Goal: Use online tool/utility: Utilize a website feature to perform a specific function

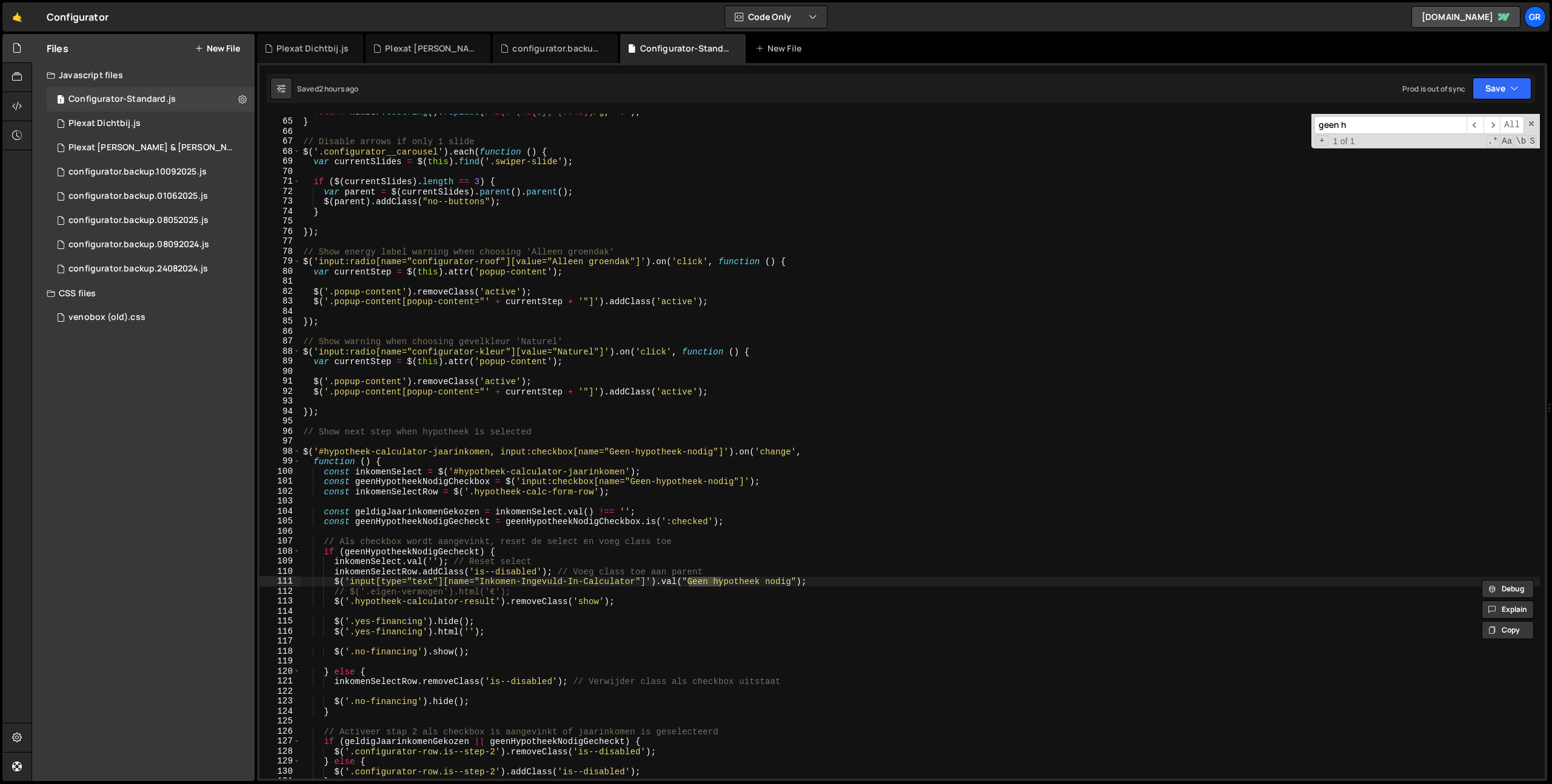
scroll to position [1394, 0]
click at [621, 236] on div "return number . toString ( ) . replace ( / \B (?=( \d {3})+(?! \d )) /g , "." )…" at bounding box center [920, 449] width 1239 height 685
paste input "Inkomen-Ingevuld-In-Calculator"
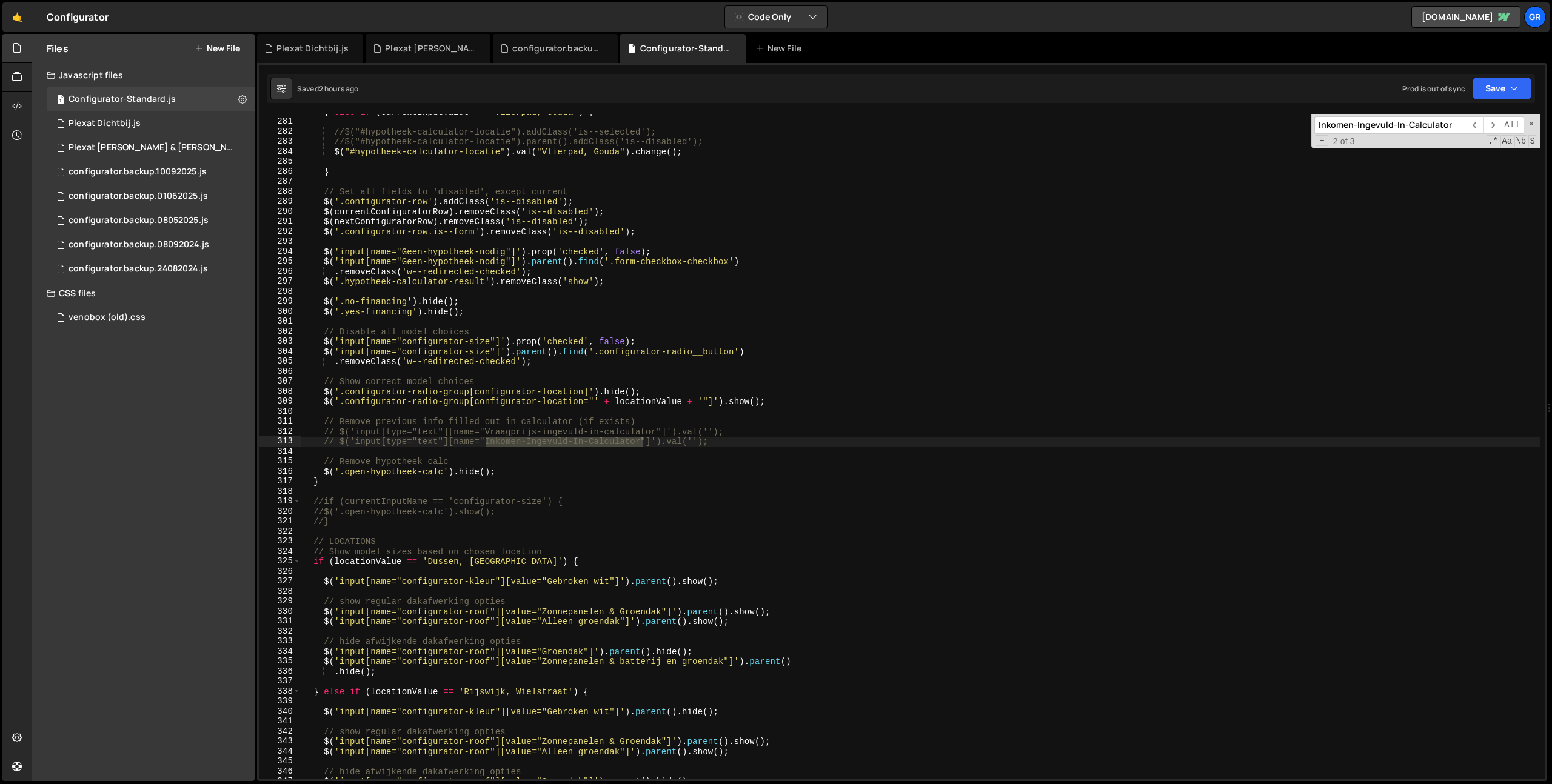
scroll to position [11469, 0]
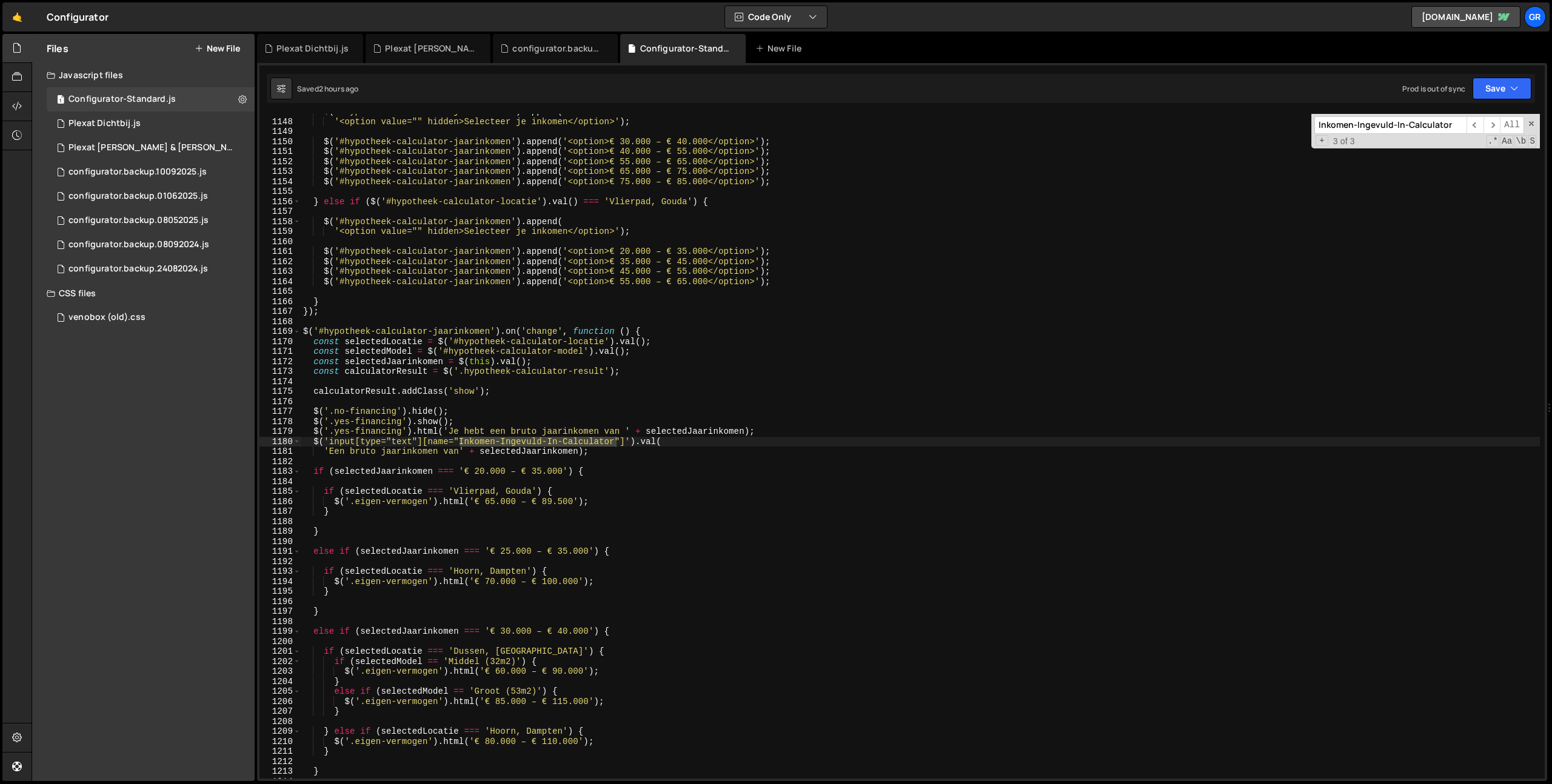
type input "Inkomen-Ingevuld-In-Calculator"
click at [750, 396] on div "$ ( '#hypotheek-calculator-jaarinkomen' ) . append ( '<option value="" hidden>S…" at bounding box center [920, 449] width 1239 height 685
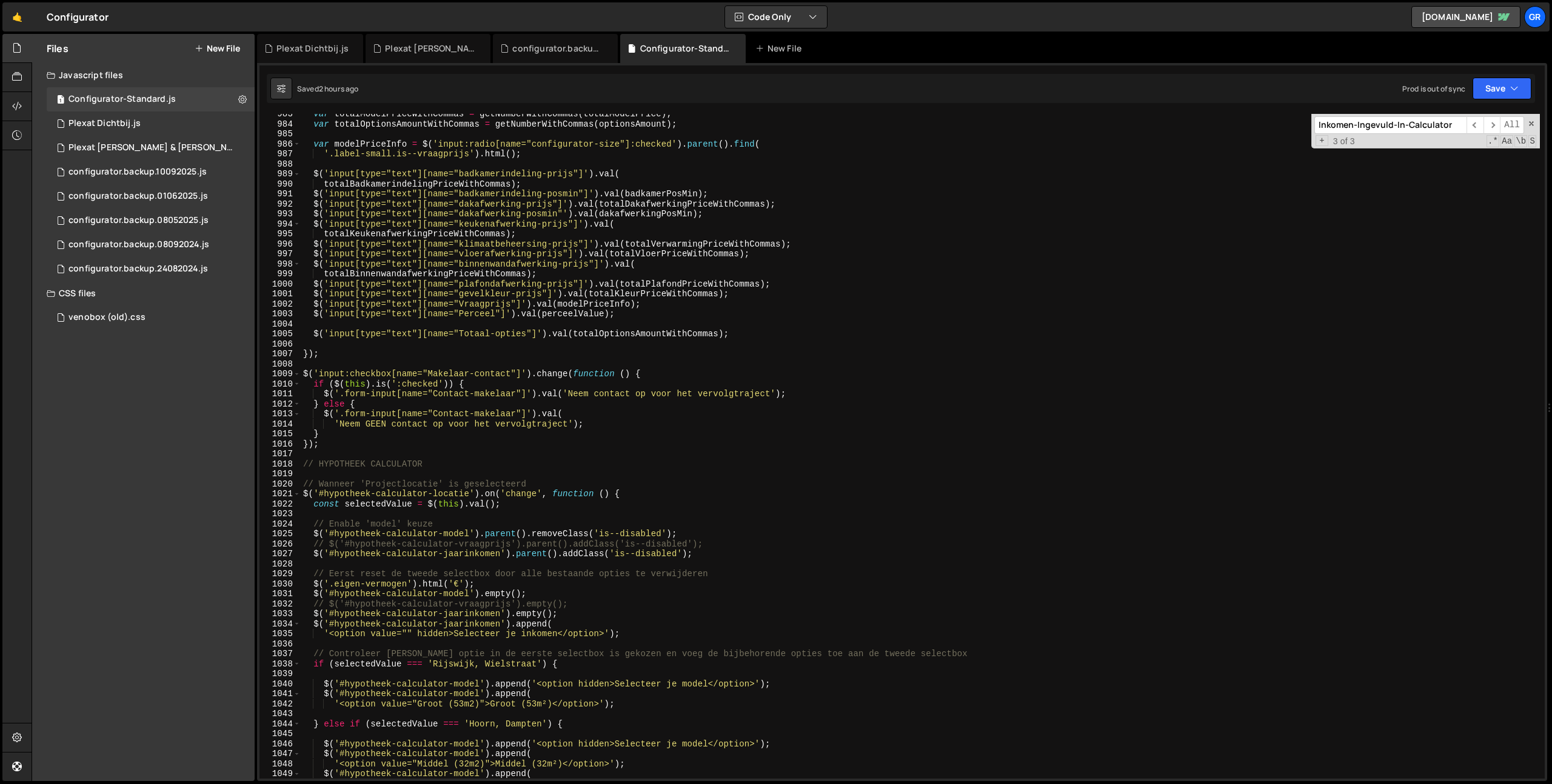
scroll to position [9826, 0]
click at [764, 335] on div "var totalModelPriceWithCommas = getNumberWithCommas ( totalModelPrice ) ; var t…" at bounding box center [920, 451] width 1239 height 685
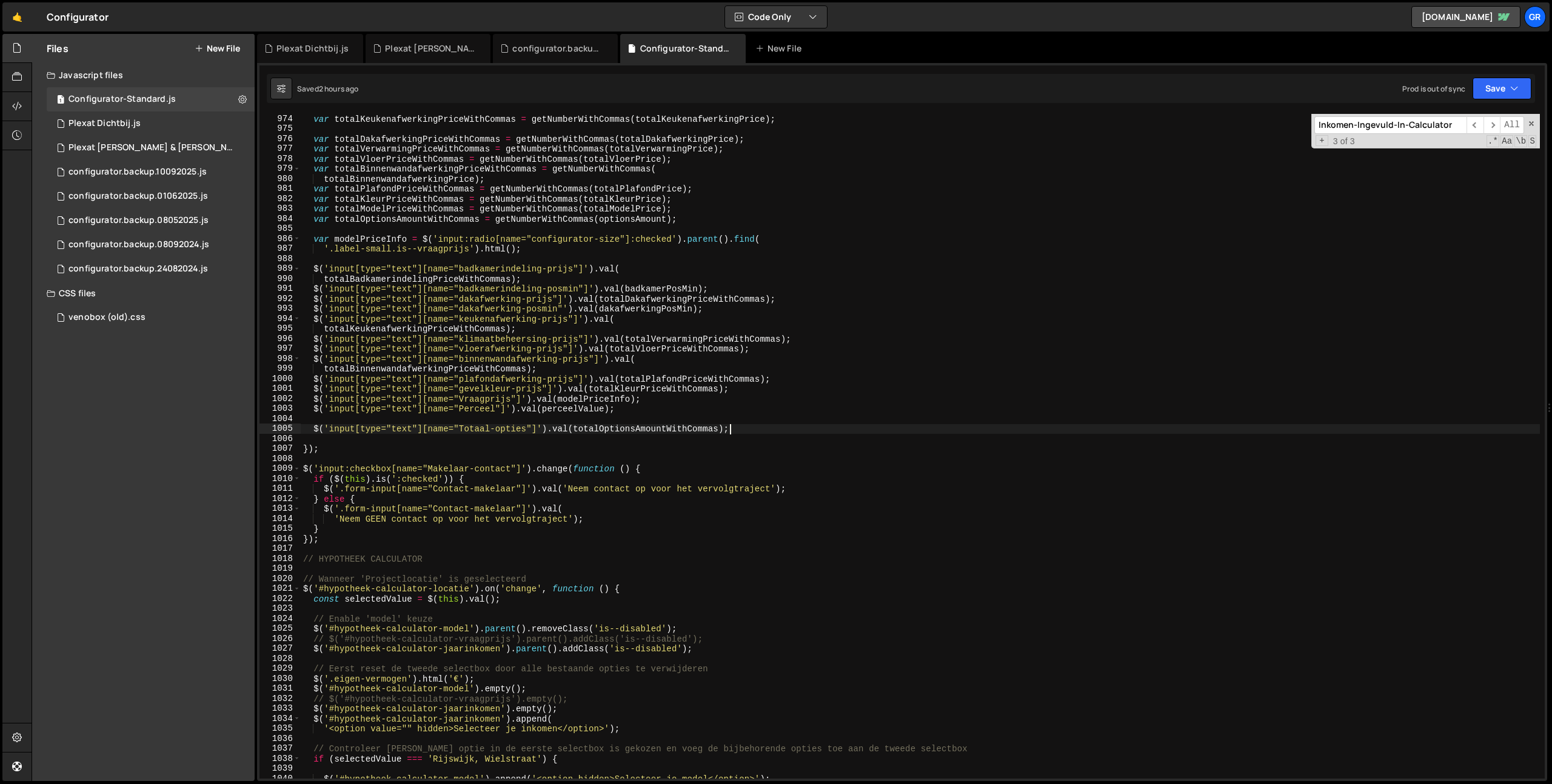
scroll to position [9731, 0]
click at [853, 378] on div "var totalKeukenafwerkingPriceWithCommas = getNumberWithCommas ( totalKeukenafwe…" at bounding box center [920, 456] width 1239 height 685
click at [853, 378] on div "var totalKeukenafwerkingPriceWithCommas = getNumberWithCommas ( totalKeukenafwe…" at bounding box center [920, 455] width 1239 height 685
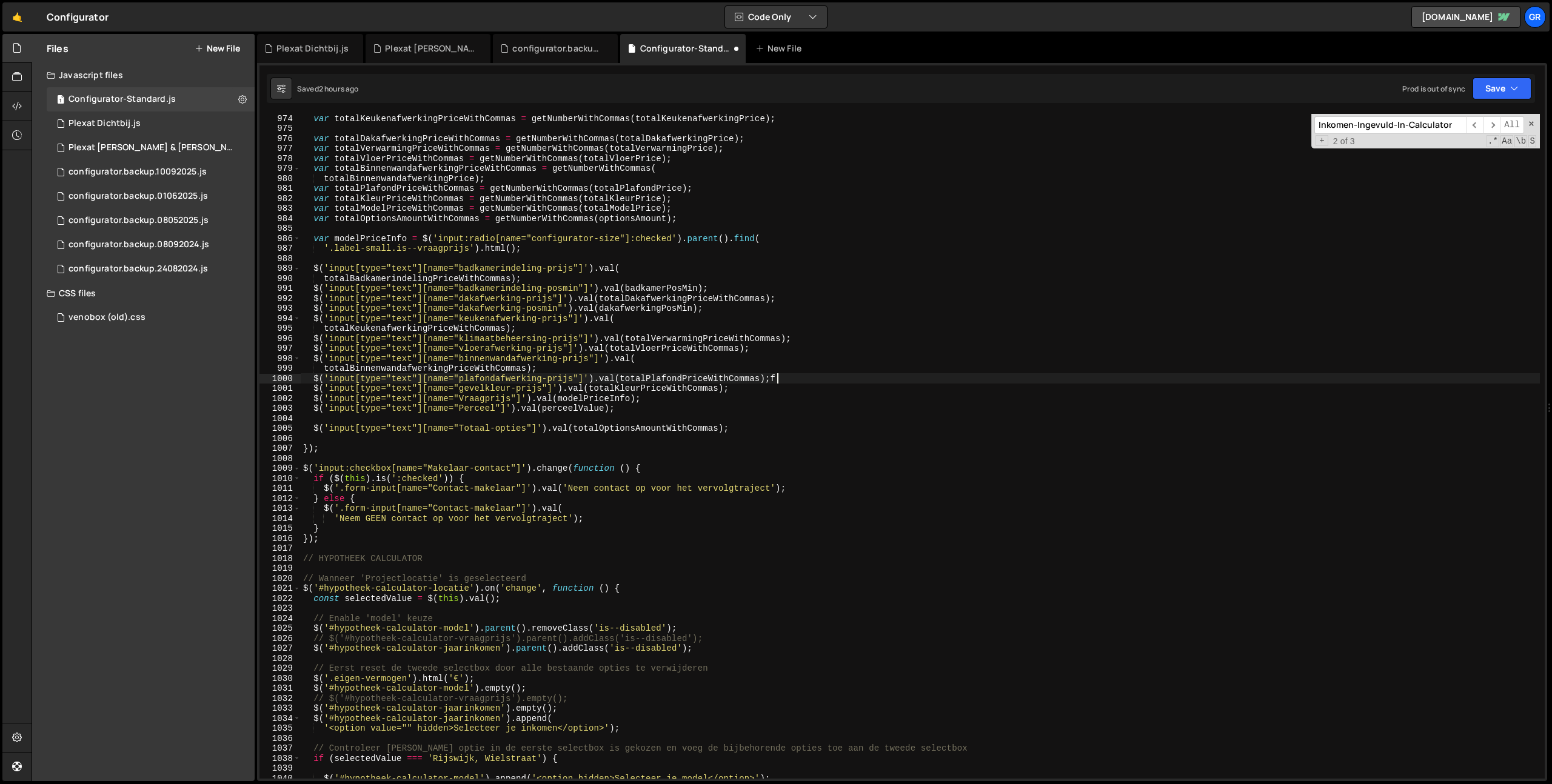
type textarea "$('input[type="text"][name="plafondafwerking-prijs"]').val(totalPlafondPriceWit…"
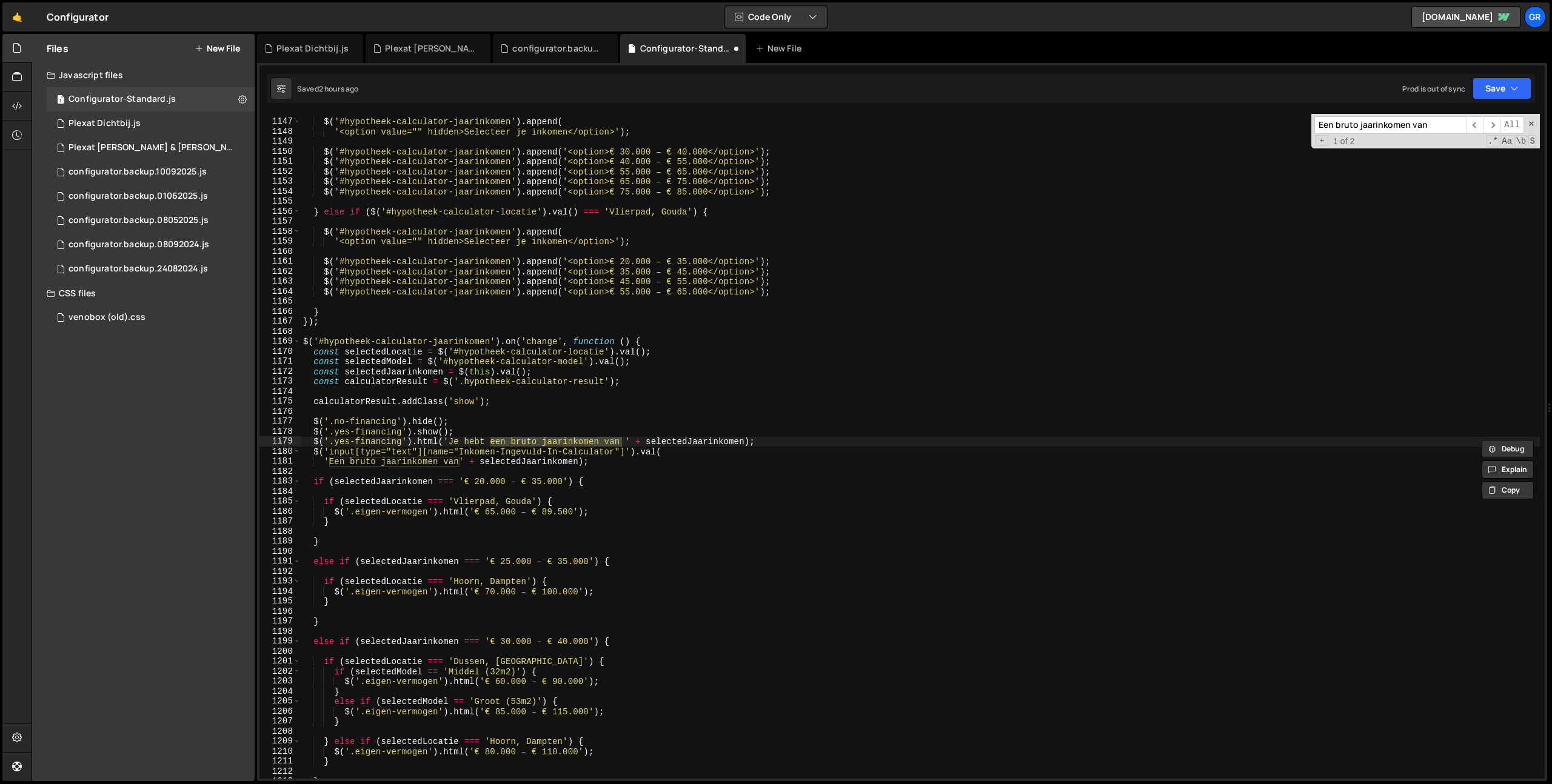
type input "Een bruto jaarinkomen van"
click at [459, 461] on div "$ ( '#hypotheek-calculator-jaarinkomen' ) . append ( '<option value="" hidden>S…" at bounding box center [920, 449] width 1239 height 685
click at [1528, 122] on span at bounding box center [1531, 123] width 8 height 8
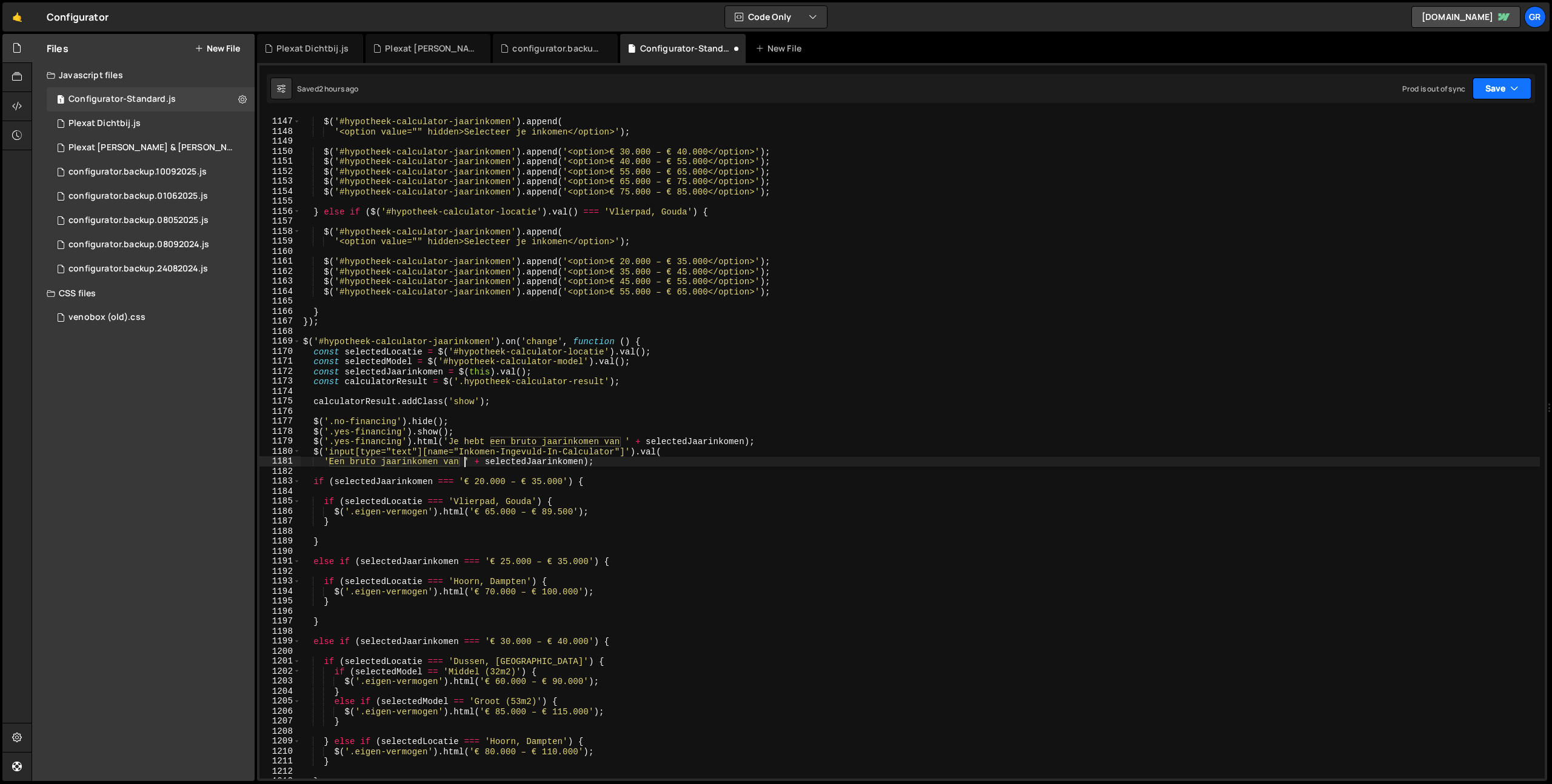
click at [1514, 90] on icon "button" at bounding box center [1514, 88] width 8 height 12
click at [1469, 124] on div "Saved 2 hours ago" at bounding box center [1461, 131] width 126 height 15
click at [805, 464] on div "$ ( '#hypotheek-calculator-jaarinkomen' ) . append ( '<option value="" hidden>S…" at bounding box center [920, 449] width 1239 height 685
drag, startPoint x: 424, startPoint y: 453, endPoint x: 497, endPoint y: 461, distance: 73.2
click at [424, 453] on div "$ ( '#hypotheek-calculator-jaarinkomen' ) . append ( '<option value="" hidden>S…" at bounding box center [920, 449] width 1239 height 685
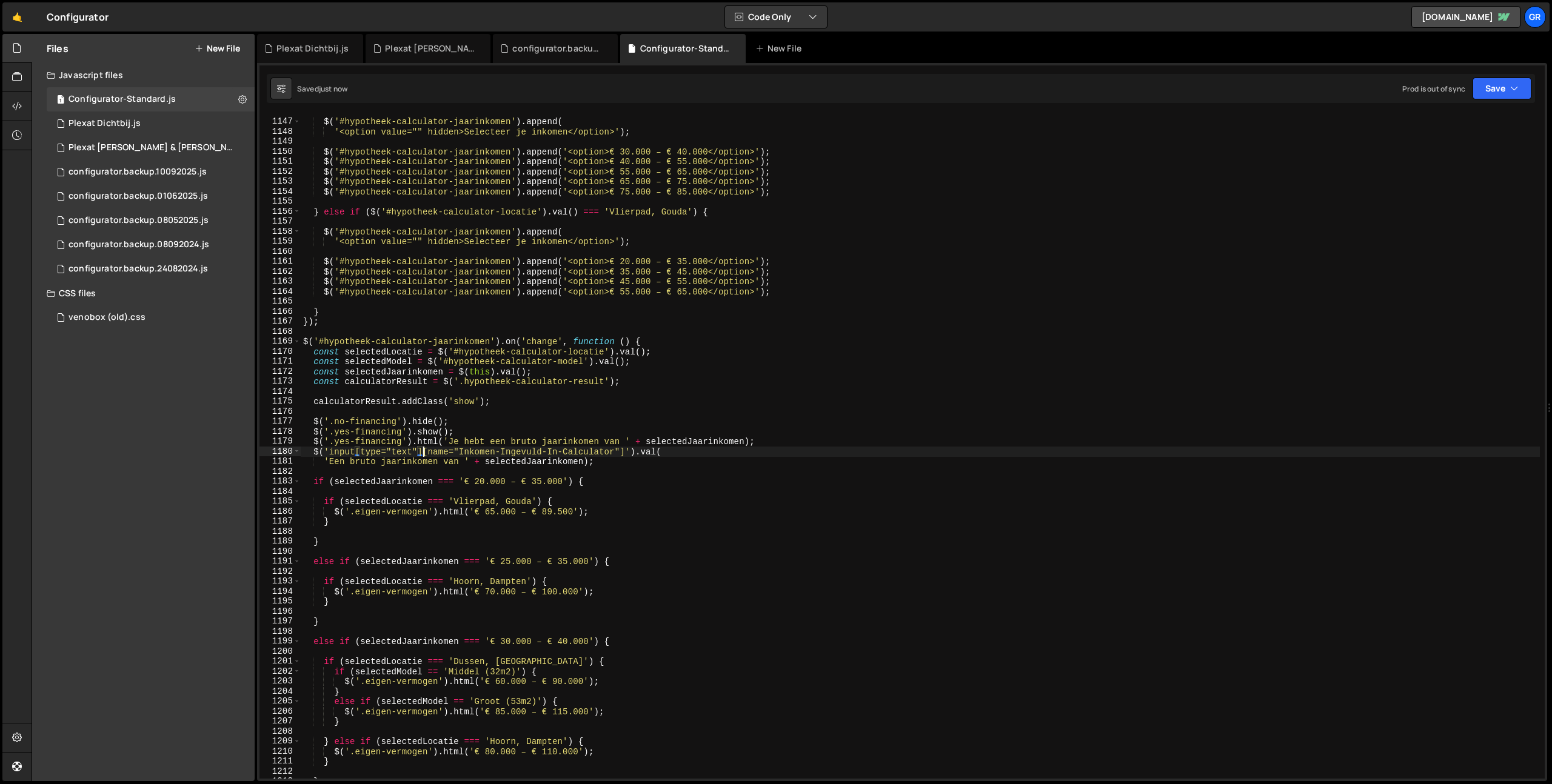
click at [626, 451] on div "$ ( '#hypotheek-calculator-jaarinkomen' ) . append ( '<option value="" hidden>S…" at bounding box center [920, 449] width 1239 height 685
click at [791, 478] on div "$ ( '#hypotheek-calculator-jaarinkomen' ) . append ( '<option value="" hidden>S…" at bounding box center [920, 449] width 1239 height 685
type textarea "if (selectedJaarinkomen === '€ 20.000 – € 35.000') {"
paste input "[name="Inkomen-Ingevuld-In-Calculator"]"
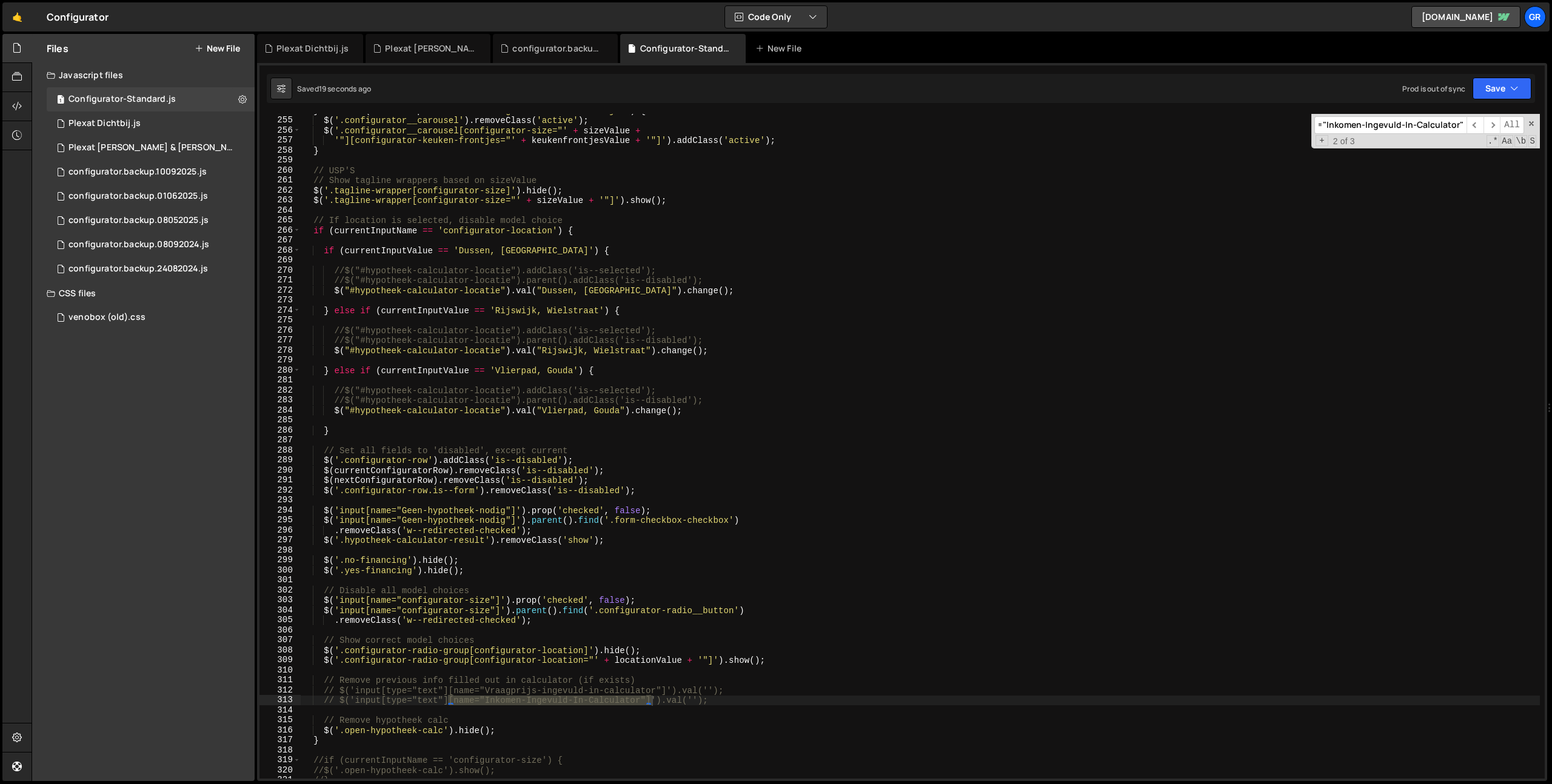
scroll to position [2539, 0]
type input "[name="Inkomen-Ingevuld-In-Calculator"]"
click at [729, 699] on div "} else if ( currentInputName == 'configurator-keuken-frontjes' ) { $ ( '.config…" at bounding box center [920, 447] width 1239 height 685
click at [324, 693] on div "} else if ( currentInputName == 'configurator-keuken-frontjes' ) { $ ( '.config…" at bounding box center [920, 447] width 1239 height 685
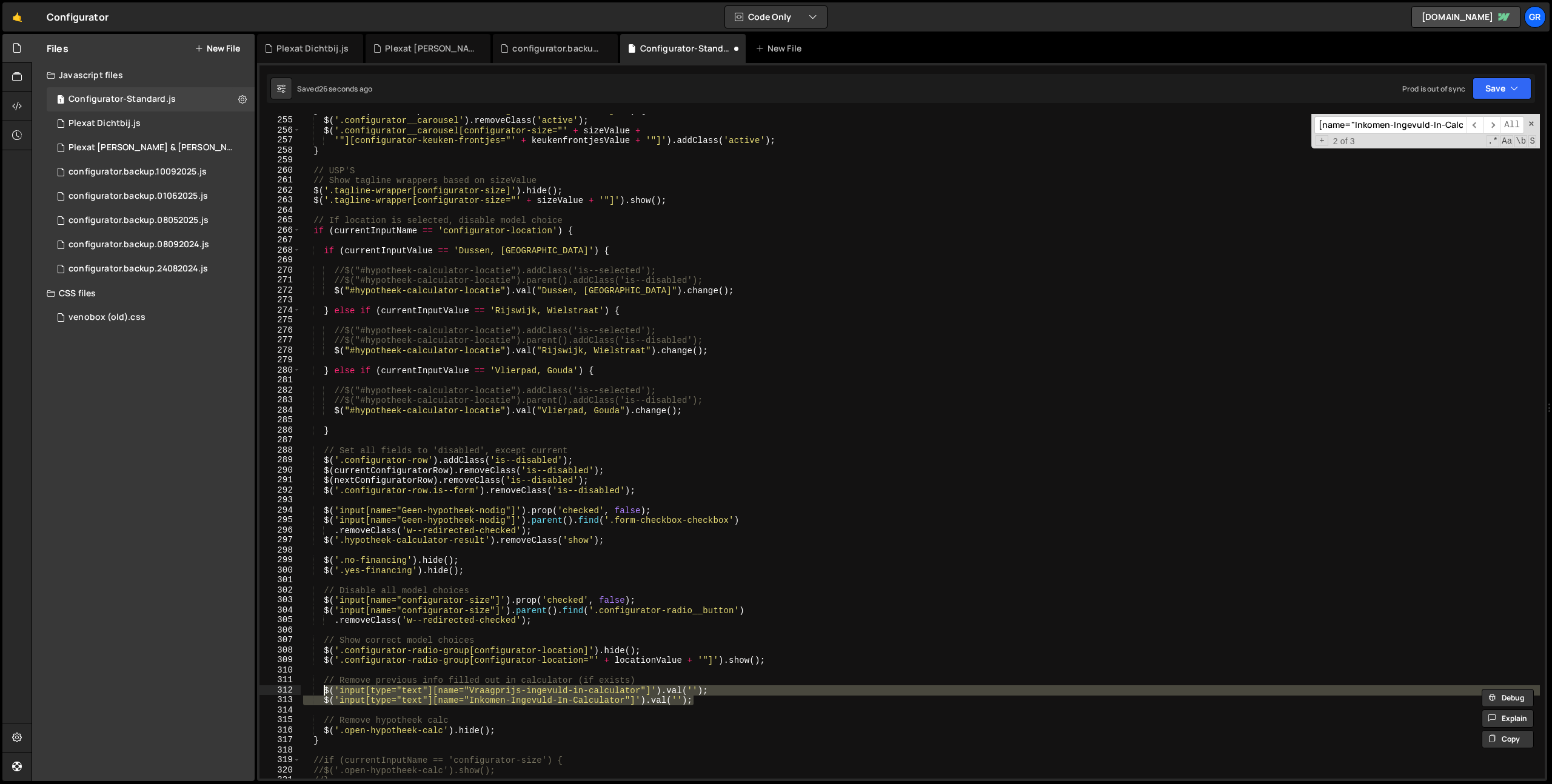
type textarea "// $('input[type="text"][name="Vraagprijs-ingevuld-in-calculator"]').val(''); /…"
